Goal: Entertainment & Leisure: Consume media (video, audio)

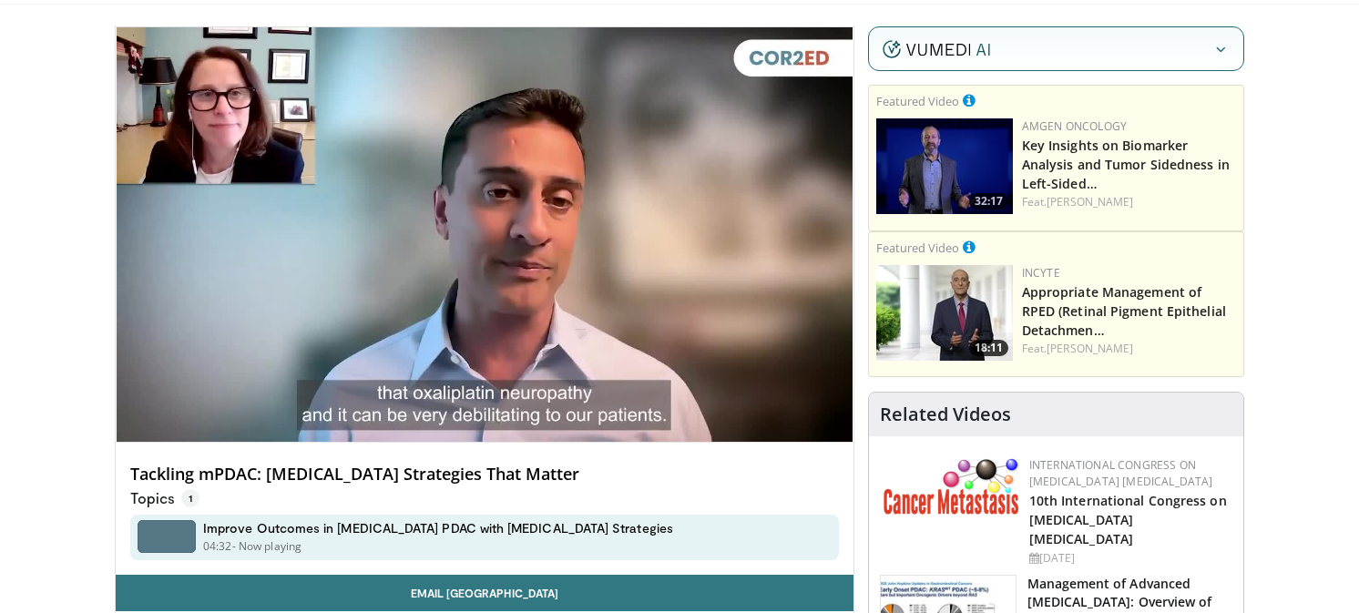
scroll to position [112, 0]
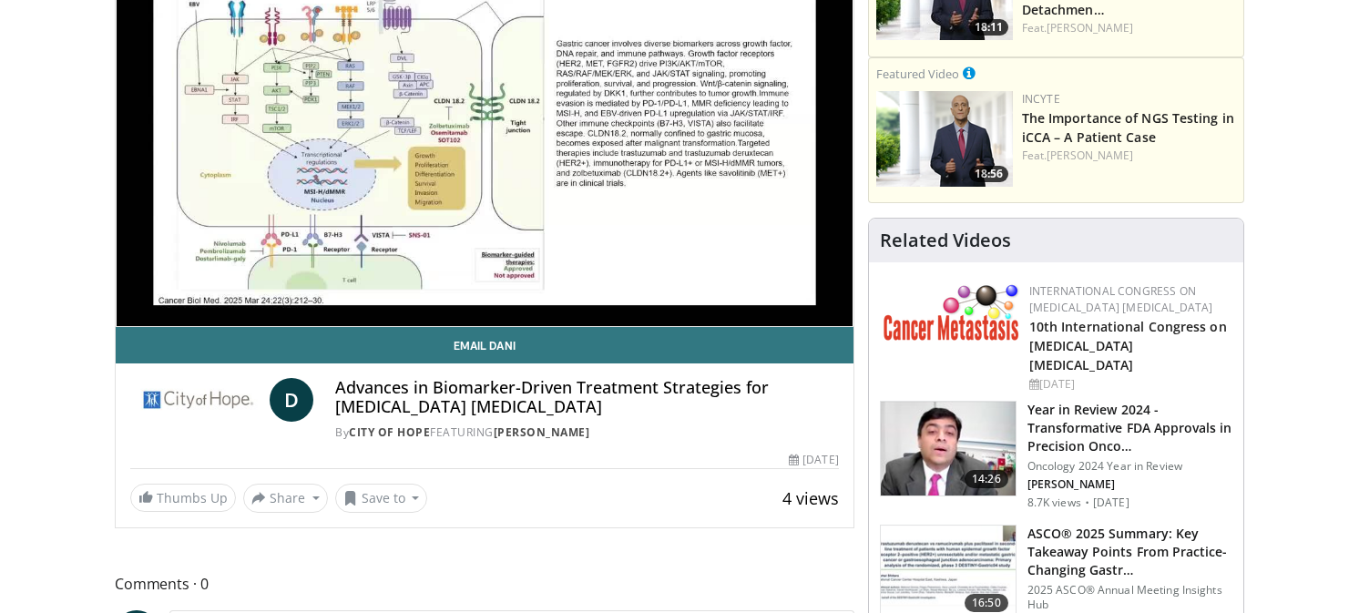
scroll to position [203, 0]
